Goal: Task Accomplishment & Management: Use online tool/utility

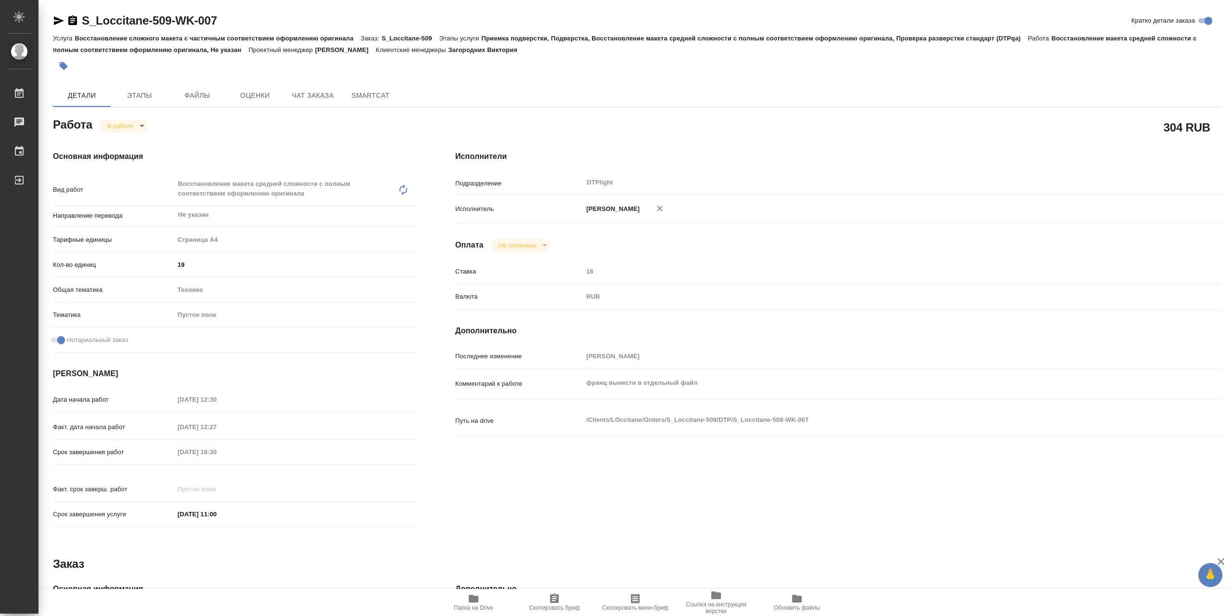
click at [64, 19] on icon "button" at bounding box center [59, 21] width 12 height 12
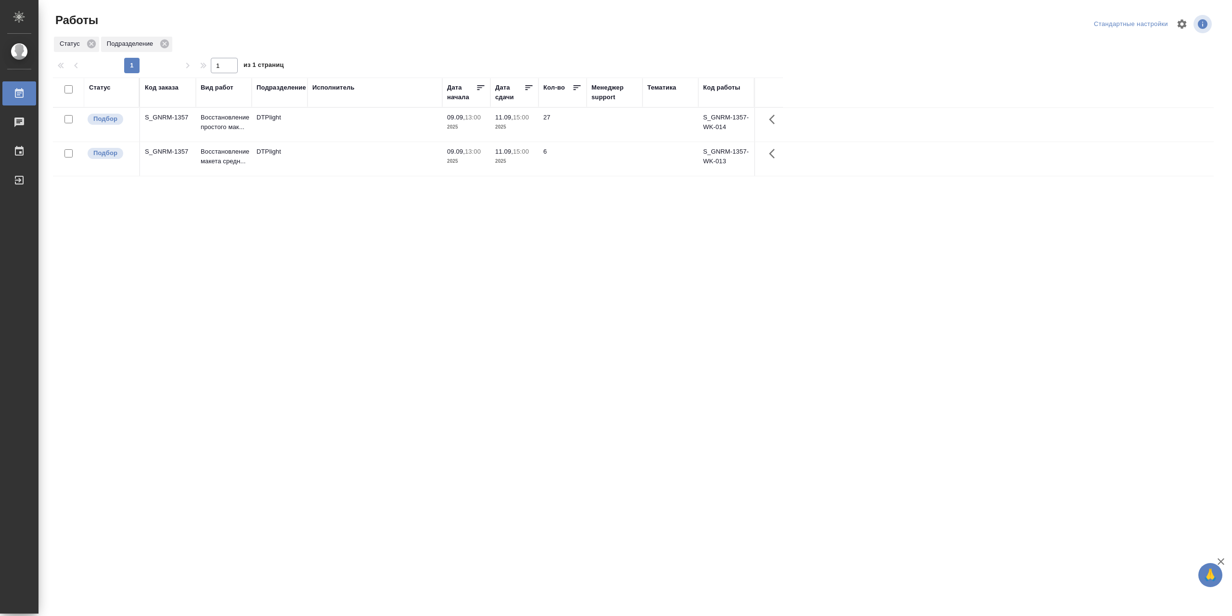
click at [365, 124] on td at bounding box center [375, 125] width 135 height 34
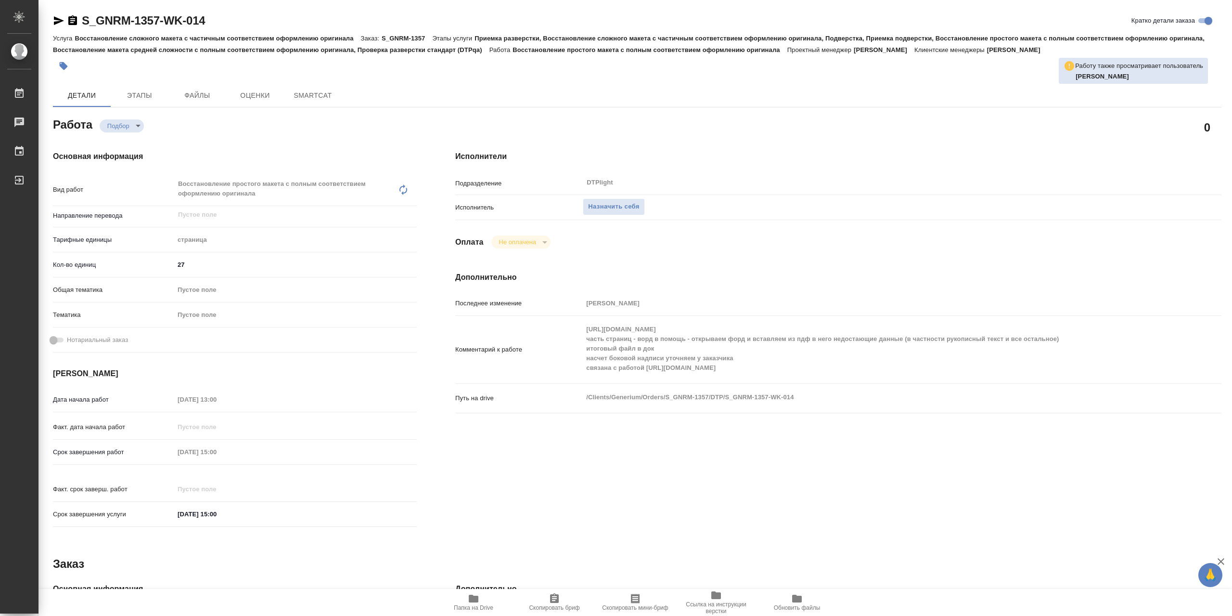
type textarea "x"
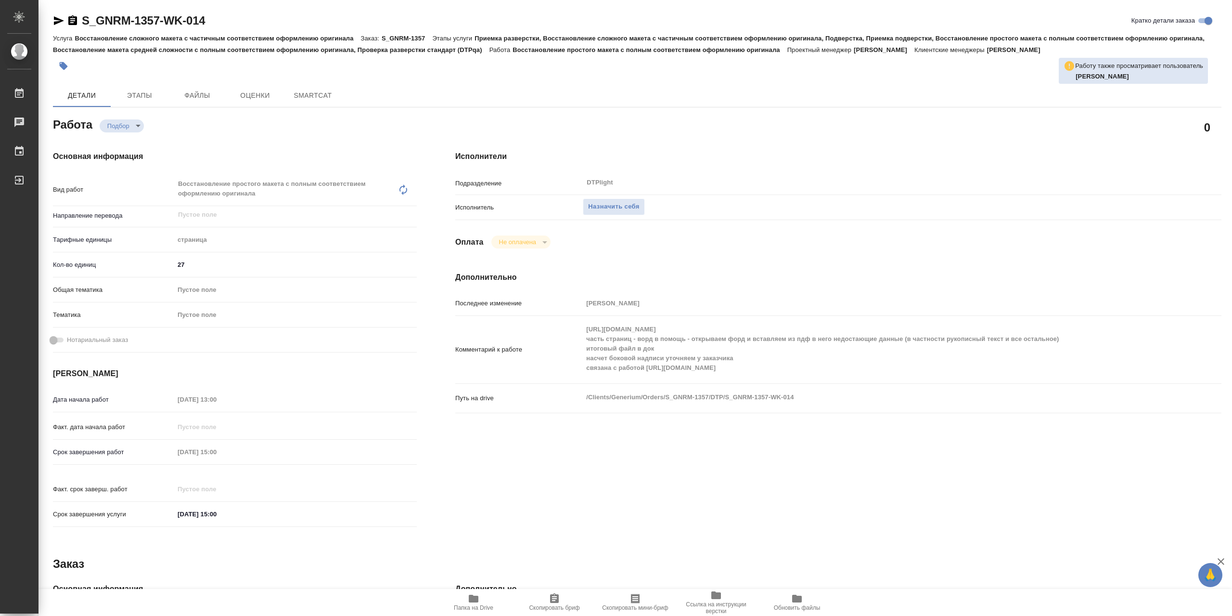
type textarea "x"
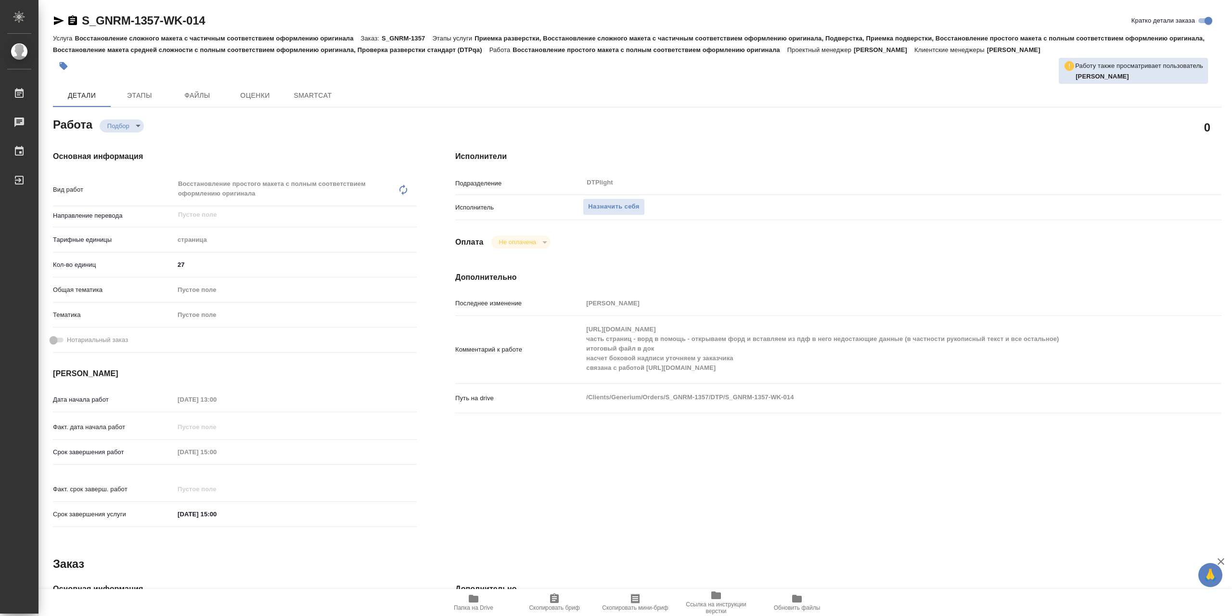
type textarea "x"
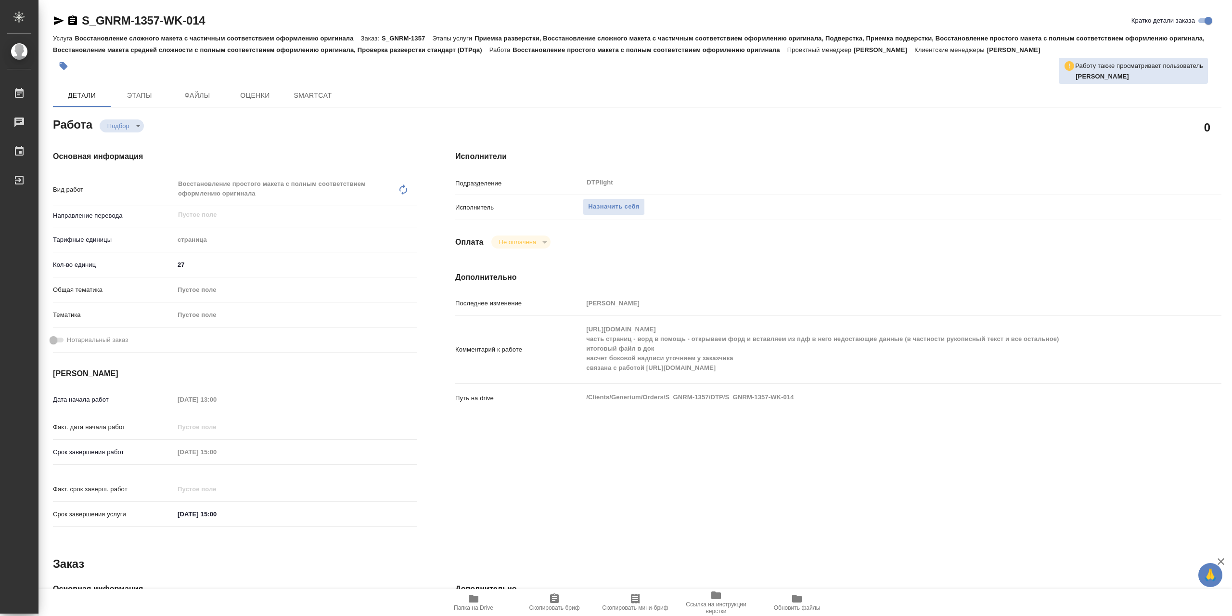
type textarea "x"
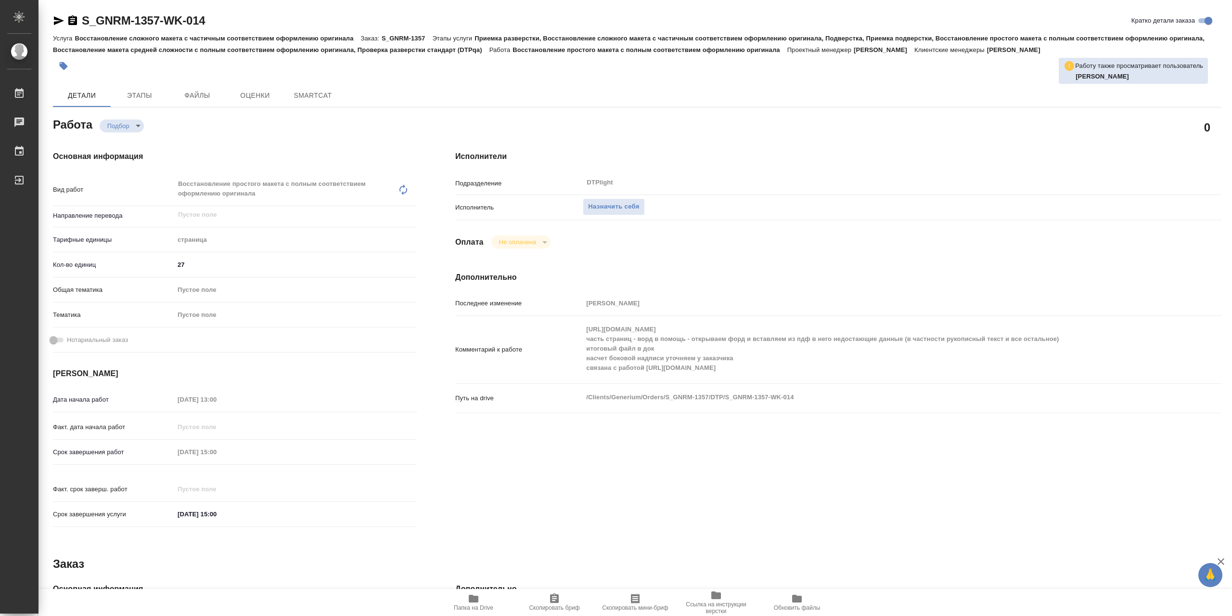
type textarea "x"
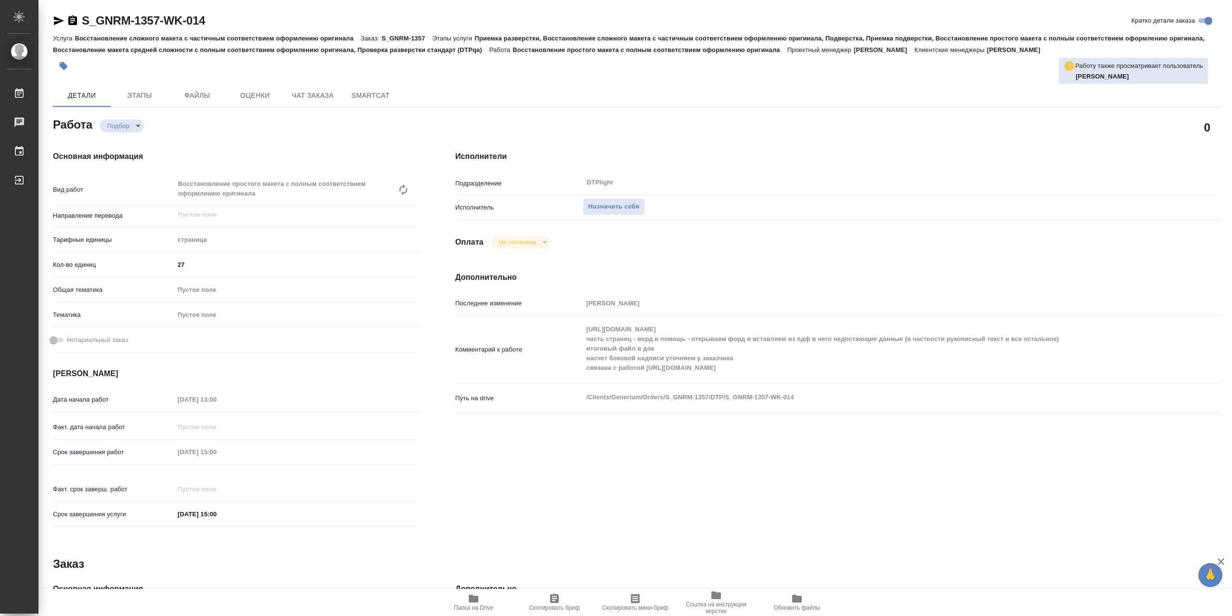
type textarea "x"
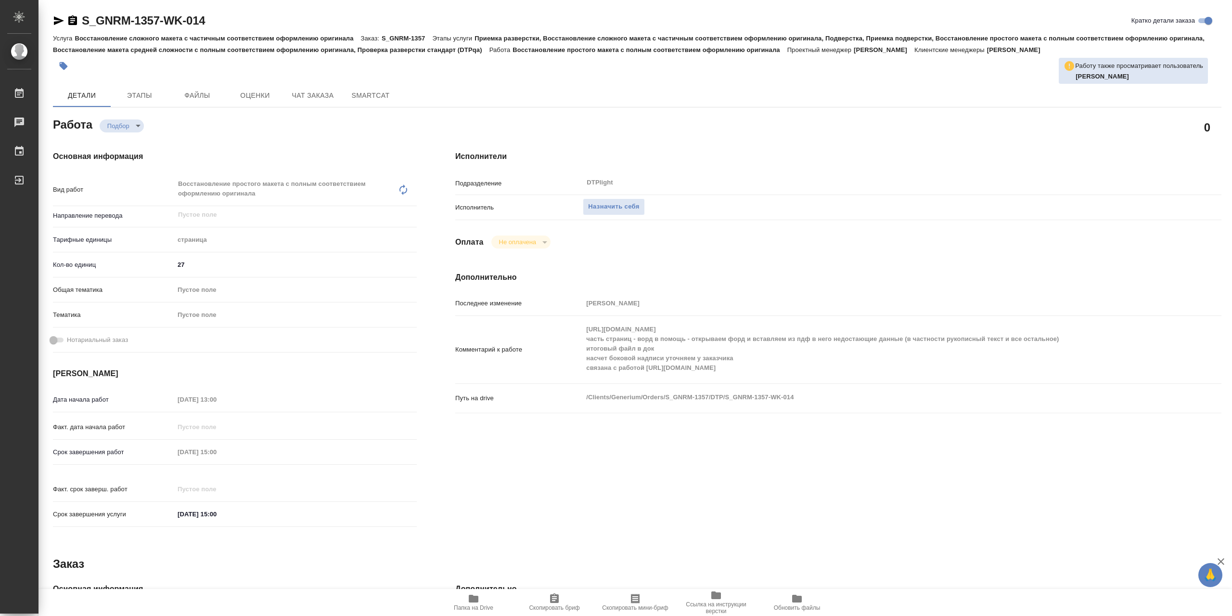
type textarea "x"
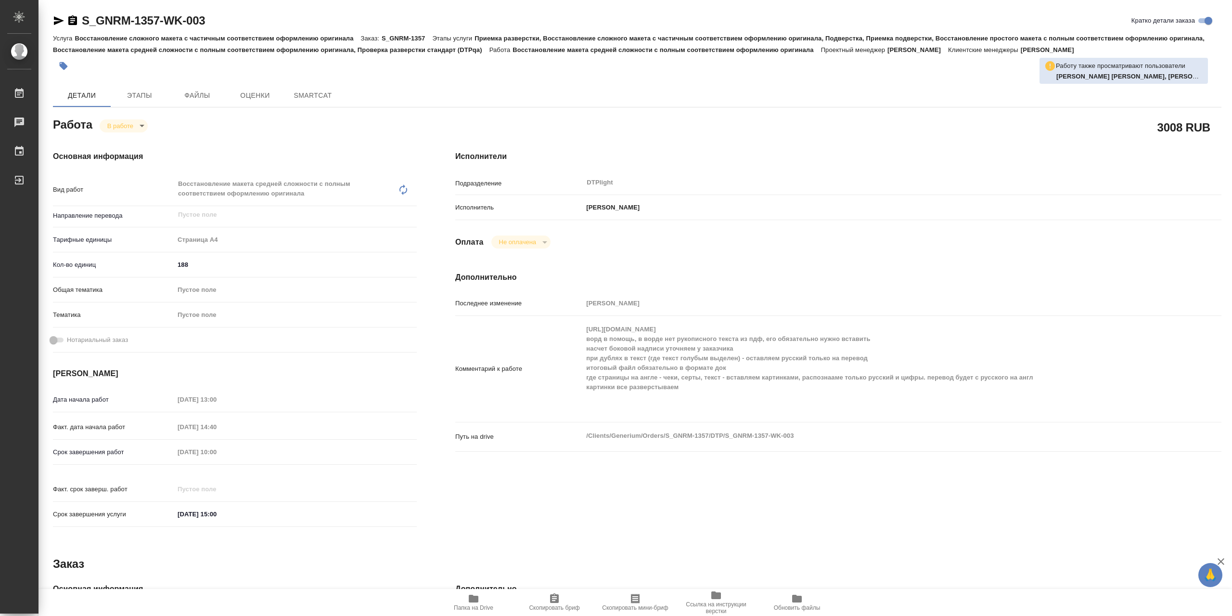
type textarea "x"
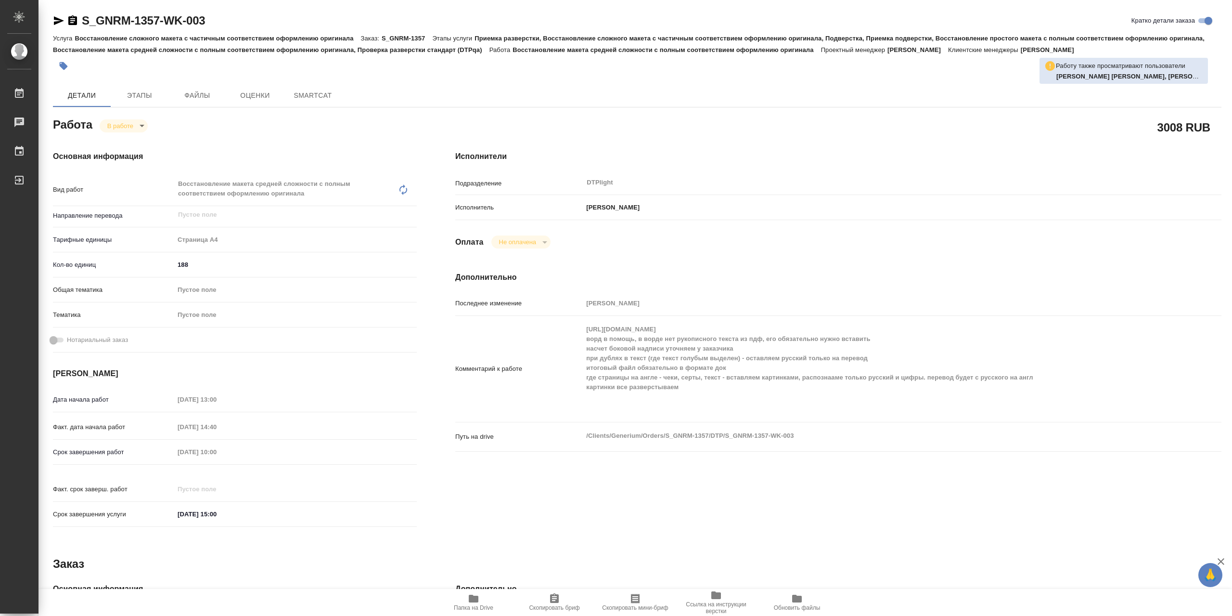
type textarea "x"
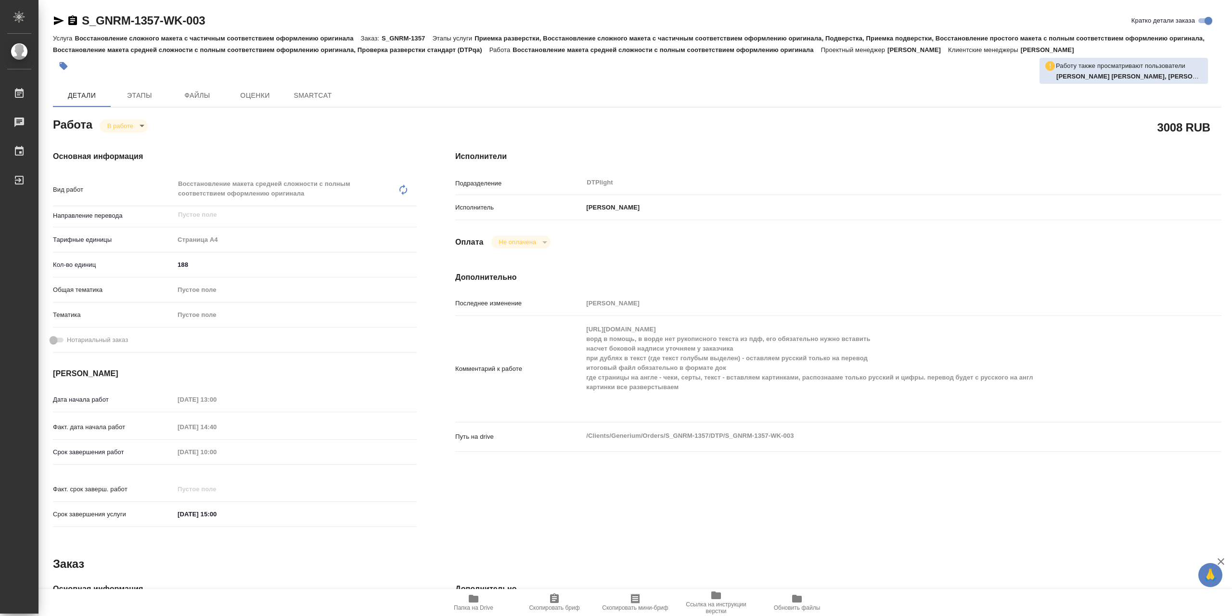
type textarea "x"
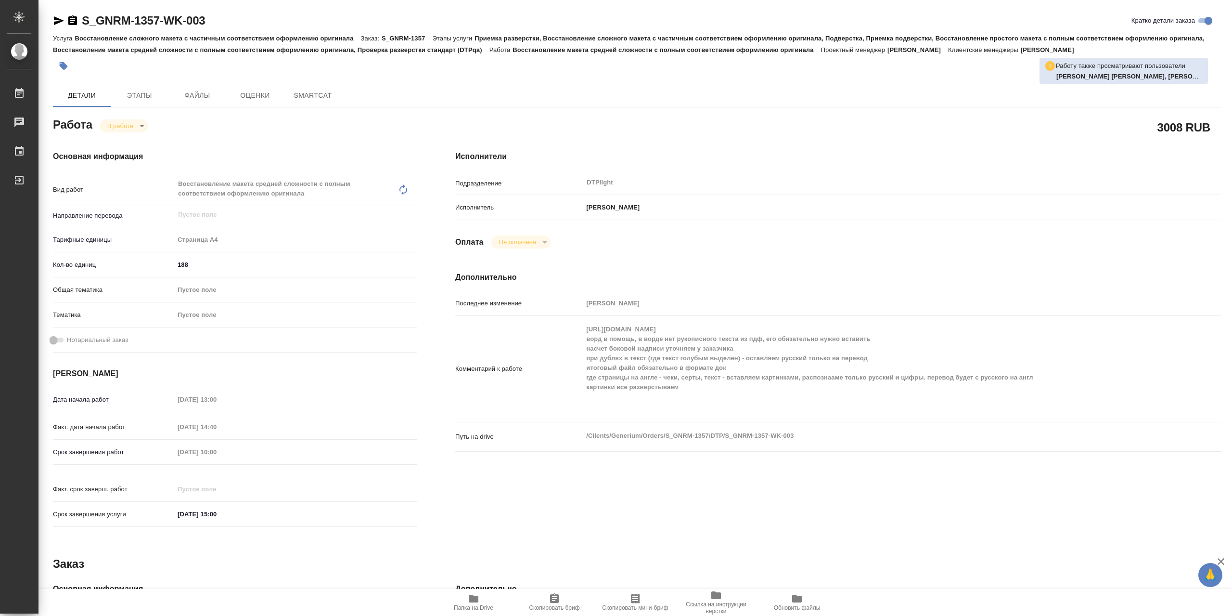
type textarea "x"
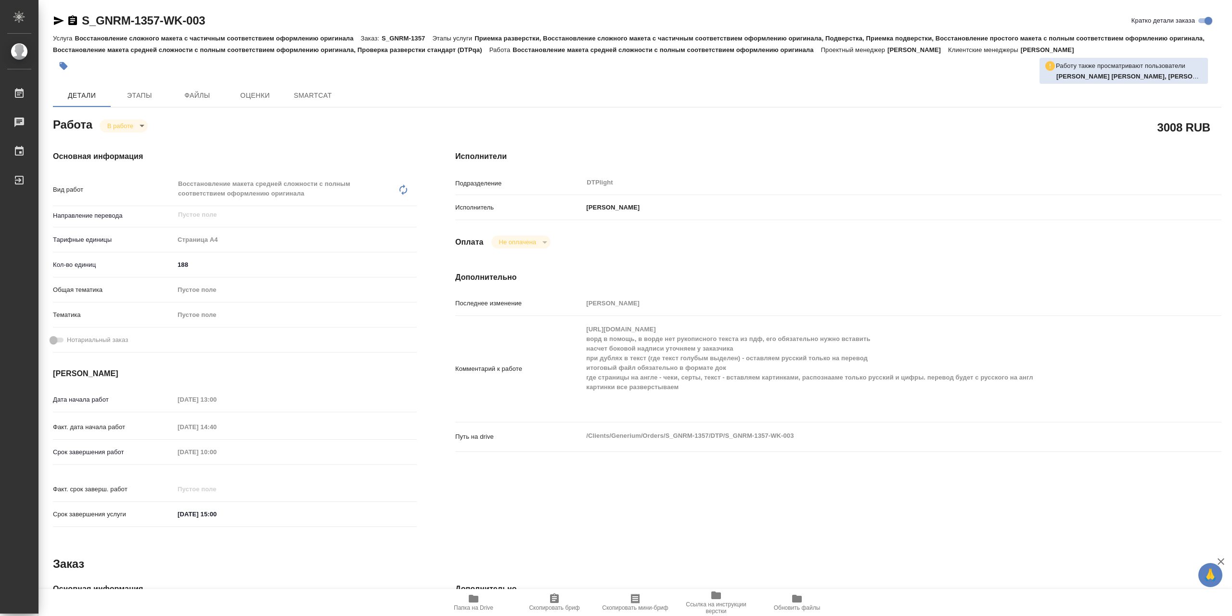
type textarea "x"
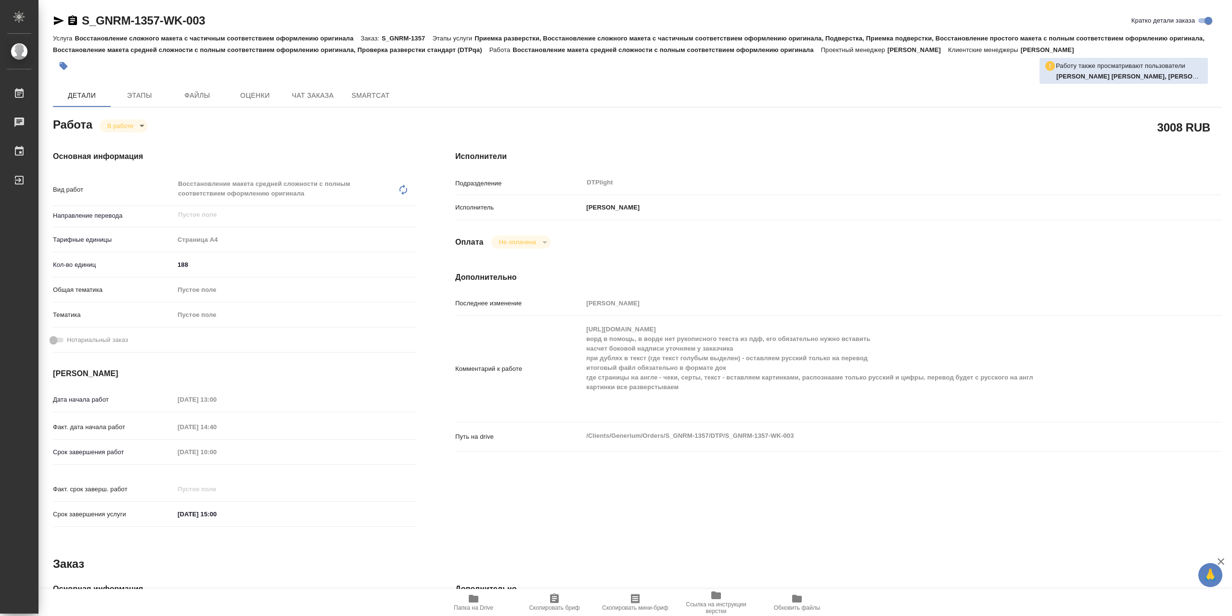
type textarea "x"
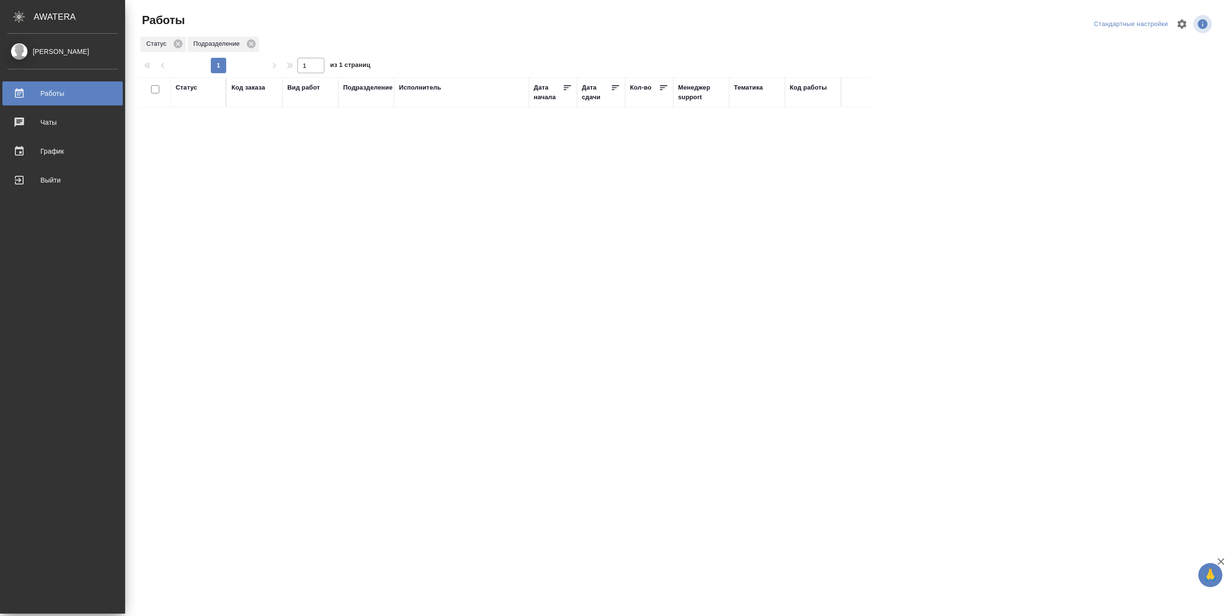
drag, startPoint x: 28, startPoint y: 182, endPoint x: 60, endPoint y: 181, distance: 32.3
click at [28, 182] on div "Выйти" at bounding box center [62, 180] width 111 height 14
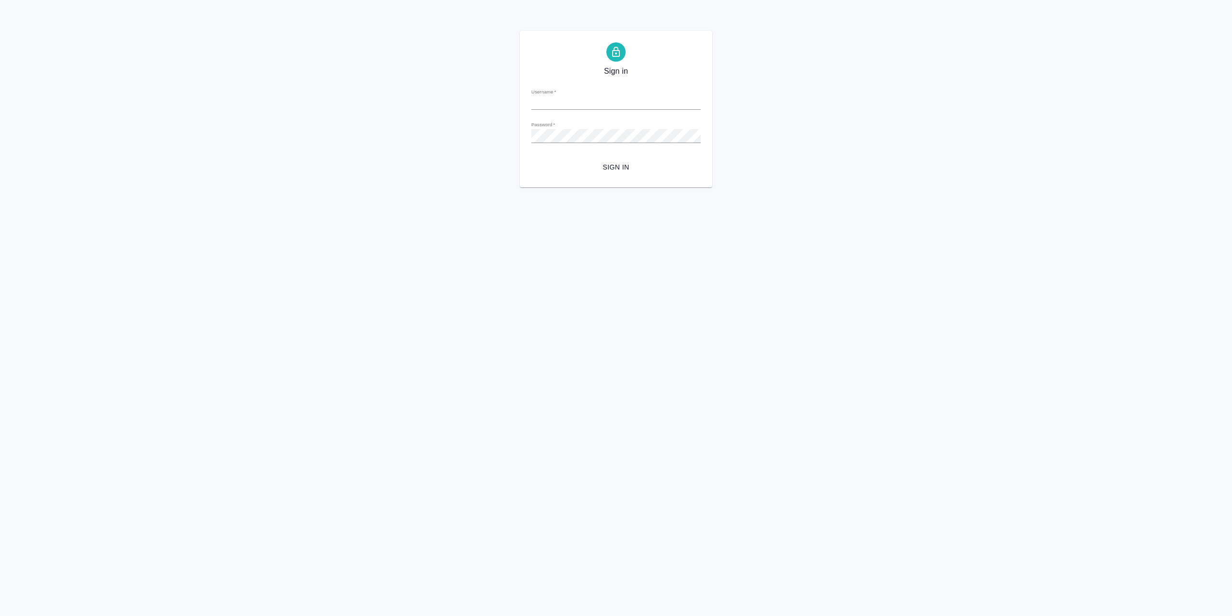
type input "[EMAIL_ADDRESS][DOMAIN_NAME]"
click at [586, 169] on span "Sign in" at bounding box center [616, 167] width 154 height 12
